Goal: Task Accomplishment & Management: Manage account settings

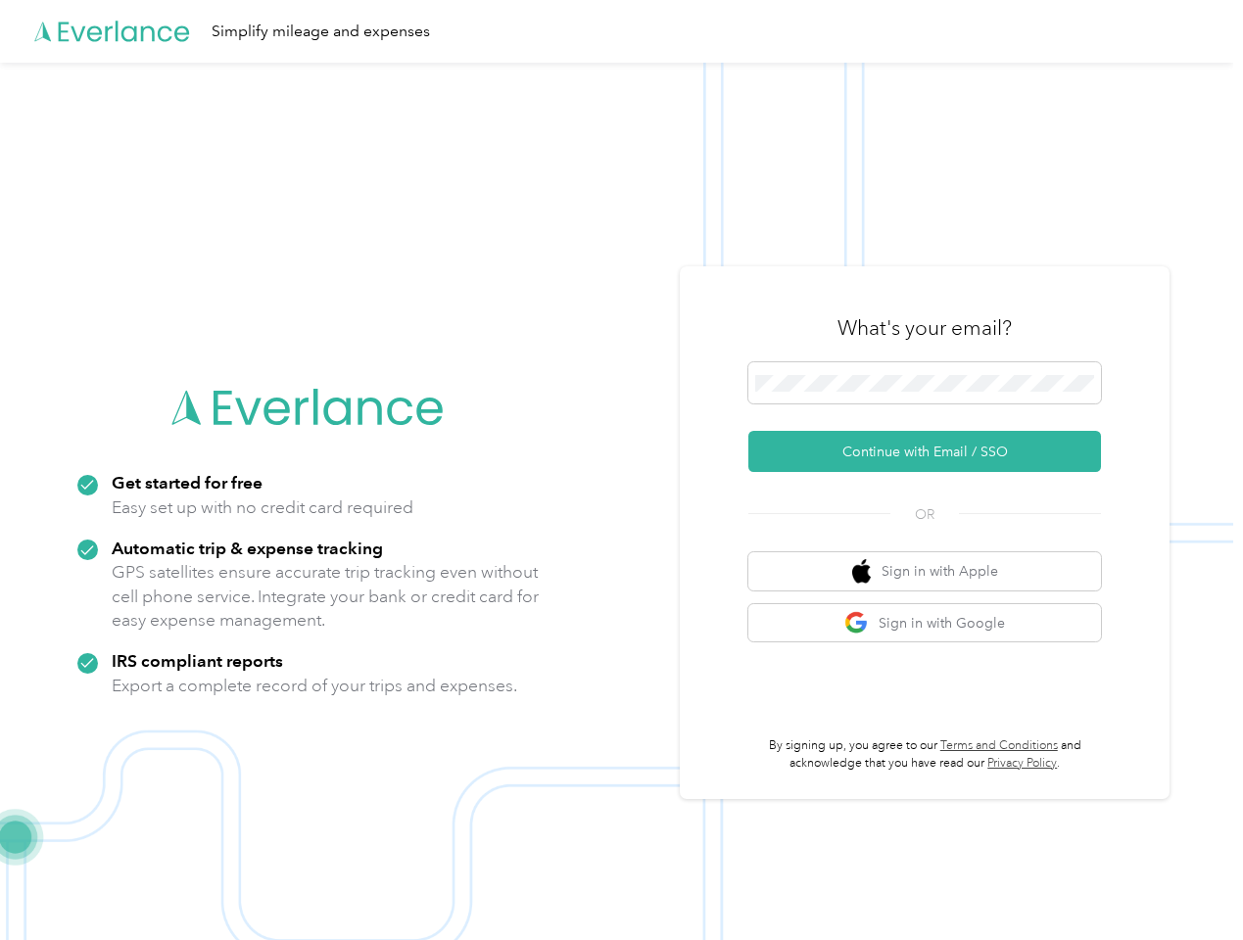
click at [621, 470] on img at bounding box center [616, 533] width 1233 height 940
click at [621, 31] on div "Simplify mileage and expenses" at bounding box center [616, 31] width 1233 height 63
click at [932, 451] on button "Continue with Email / SSO" at bounding box center [924, 451] width 352 height 41
click at [932, 571] on button "Sign in with Apple" at bounding box center [924, 571] width 352 height 38
click at [932, 623] on button "Sign in with Google" at bounding box center [924, 623] width 352 height 38
